Goal: Task Accomplishment & Management: Manage account settings

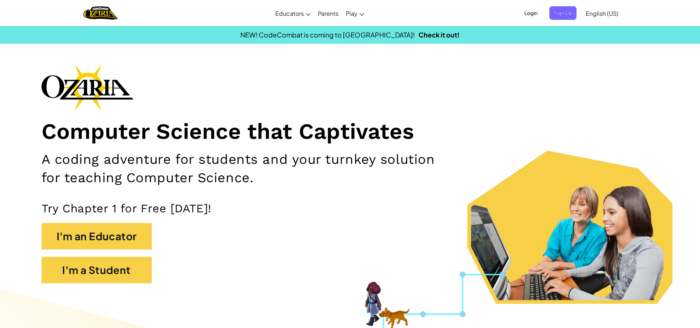
click at [528, 12] on span "Login" at bounding box center [531, 13] width 22 height 14
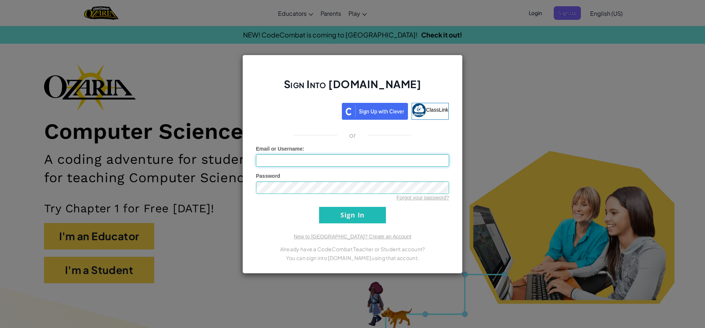
click at [338, 157] on input "Email or Username :" at bounding box center [352, 160] width 193 height 12
click at [316, 160] on input "Email or Username :" at bounding box center [352, 160] width 193 height 12
type input "[EMAIL_ADDRESS][DOMAIN_NAME]"
click at [319, 207] on input "Sign In" at bounding box center [352, 215] width 67 height 17
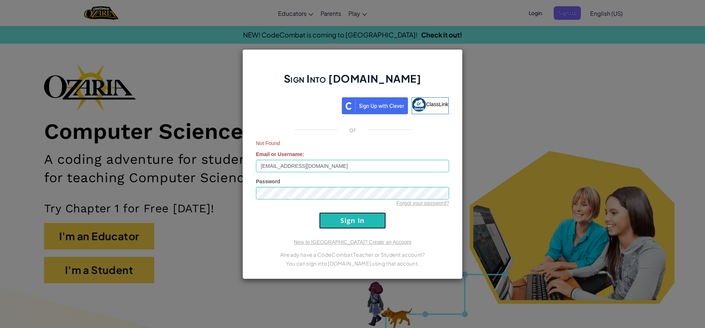
drag, startPoint x: 343, startPoint y: 213, endPoint x: 334, endPoint y: 224, distance: 13.6
click at [335, 224] on input "Sign In" at bounding box center [352, 220] width 67 height 17
drag, startPoint x: 339, startPoint y: 211, endPoint x: 320, endPoint y: 205, distance: 19.6
click at [338, 210] on form "Not Found Email or Username : [EMAIL_ADDRESS][DOMAIN_NAME] Password Forgot your…" at bounding box center [352, 184] width 193 height 89
click at [232, 180] on div "Sign Into [DOMAIN_NAME] ClassLink or Not Found Email or Username : [EMAIL_ADDRE…" at bounding box center [352, 164] width 705 height 328
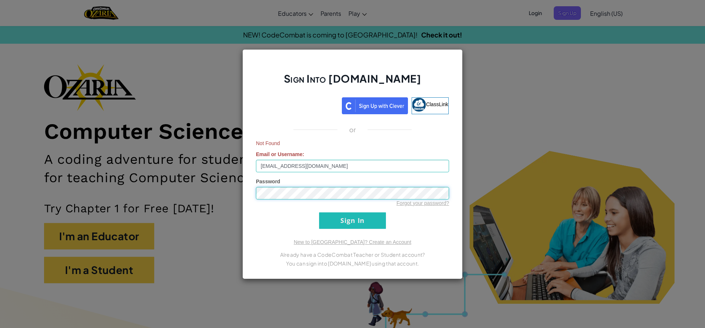
click at [319, 212] on input "Sign In" at bounding box center [352, 220] width 67 height 17
drag, startPoint x: 340, startPoint y: 217, endPoint x: 337, endPoint y: 216, distance: 3.8
click at [340, 217] on input "Sign In" at bounding box center [352, 220] width 67 height 17
click at [337, 216] on input "Sign In" at bounding box center [352, 220] width 67 height 17
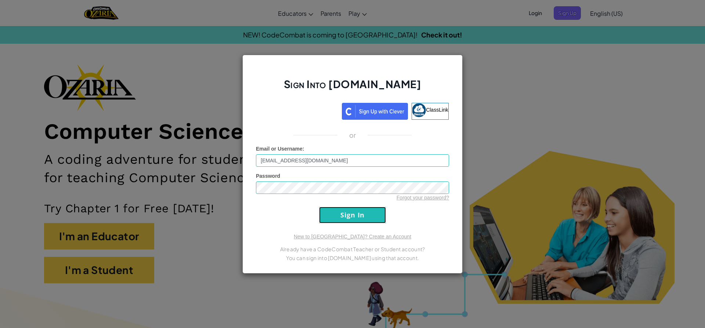
click at [337, 216] on input "Sign In" at bounding box center [352, 215] width 67 height 17
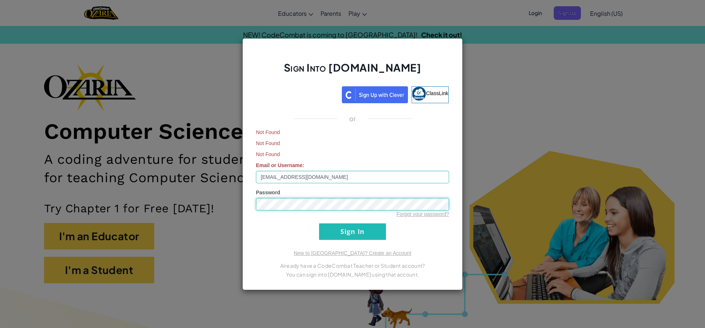
click at [151, 208] on div "Sign Into [DOMAIN_NAME] ClassLink or Not Found Not Found Not Found Email or Use…" at bounding box center [352, 164] width 705 height 328
drag, startPoint x: 336, startPoint y: 178, endPoint x: 210, endPoint y: 178, distance: 126.0
click at [210, 178] on div "Sign Into [DOMAIN_NAME] ClassLink or Not Found Not Found Not Found Email or Use…" at bounding box center [352, 164] width 705 height 328
drag, startPoint x: 215, startPoint y: 151, endPoint x: 211, endPoint y: 155, distance: 5.7
click at [214, 152] on div "Sign Into [DOMAIN_NAME] ClassLink or Not Found Not Found Not Found Email or Use…" at bounding box center [352, 164] width 705 height 328
